Goal: Information Seeking & Learning: Learn about a topic

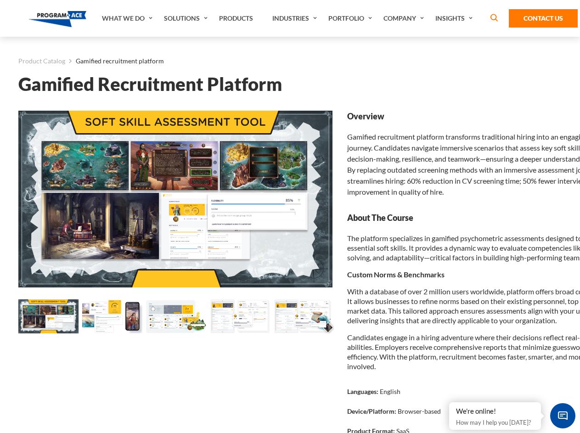
click at [128, 18] on link "What We Do" at bounding box center [128, 18] width 62 height 37
click at [187, 18] on link "Solutions" at bounding box center [186, 18] width 55 height 37
click at [295, 18] on link "Industries" at bounding box center [296, 18] width 56 height 37
click at [405, 18] on link "Company" at bounding box center [405, 18] width 52 height 37
click at [455, 18] on link "Insights" at bounding box center [454, 18] width 49 height 37
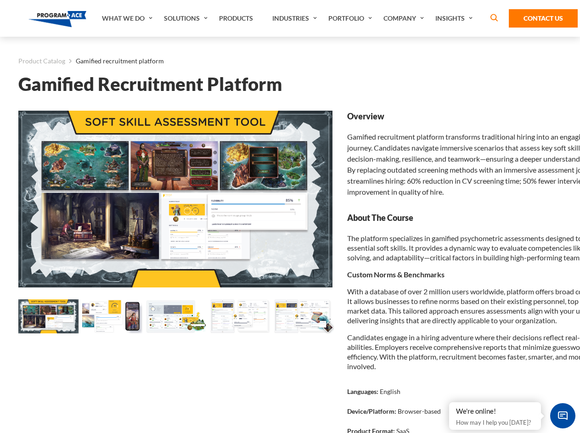
click at [0, 0] on div "How Virtual Learning Can Enhance Workforce Productivity: A Guide for L&D Manage…" at bounding box center [0, 0] width 0 height 0
click at [48, 318] on img at bounding box center [48, 316] width 60 height 34
click at [112, 318] on img at bounding box center [112, 316] width 60 height 34
click at [176, 318] on img at bounding box center [176, 316] width 60 height 34
